Goal: Navigation & Orientation: Find specific page/section

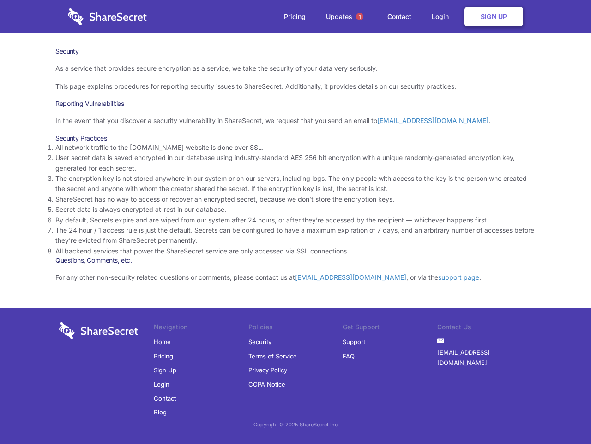
click at [296, 222] on li "By default, Secrets expire and are wiped from our system after 24 hours, or aft…" at bounding box center [295, 220] width 481 height 10
click at [360, 17] on span "1" at bounding box center [359, 16] width 7 height 7
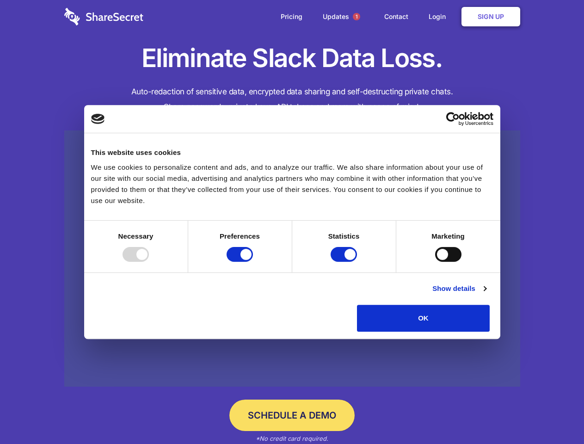
click at [149, 262] on div at bounding box center [135, 254] width 26 height 15
click at [253, 262] on input "Preferences" at bounding box center [239, 254] width 26 height 15
checkbox input "false"
click at [345, 262] on input "Statistics" at bounding box center [343, 254] width 26 height 15
checkbox input "false"
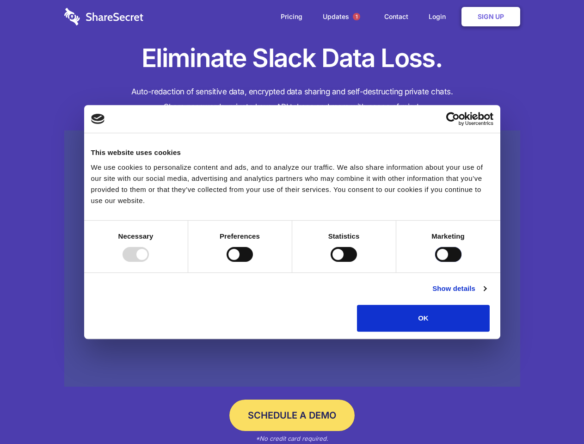
click at [435, 262] on input "Marketing" at bounding box center [448, 254] width 26 height 15
checkbox input "true"
click at [486, 294] on link "Show details" at bounding box center [459, 288] width 54 height 11
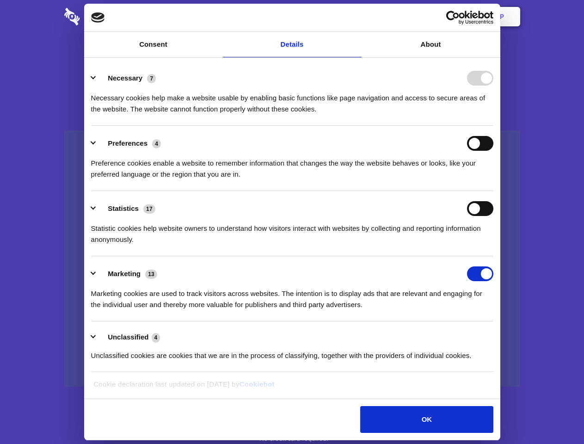
click at [497, 335] on ul "Necessary 7 Necessary cookies help make a website usable by enabling basic func…" at bounding box center [291, 216] width 411 height 311
click at [356, 17] on span "1" at bounding box center [356, 16] width 7 height 7
